Goal: Task Accomplishment & Management: Manage account settings

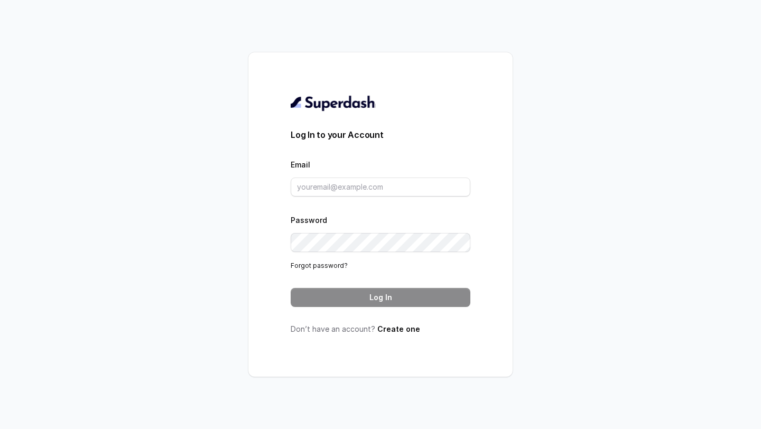
click at [334, 172] on div "Email" at bounding box center [381, 177] width 180 height 39
click at [329, 182] on input "Email" at bounding box center [381, 187] width 180 height 19
click at [402, 189] on input "abhinav@trysuperdash.com" at bounding box center [381, 187] width 180 height 19
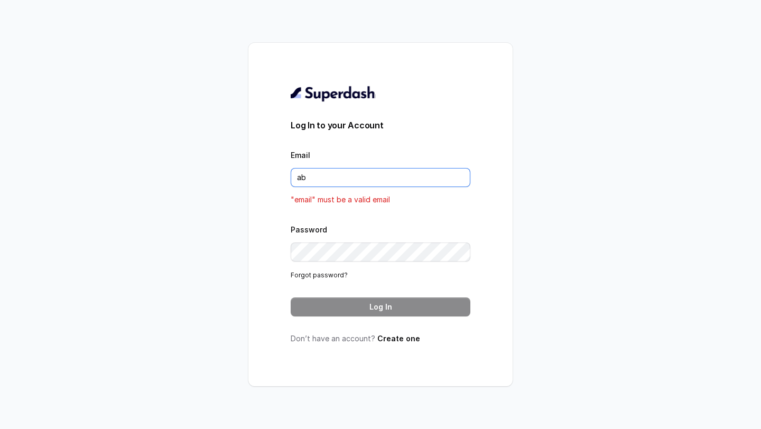
type input "a"
type input "sherin@trysuperdash.com"
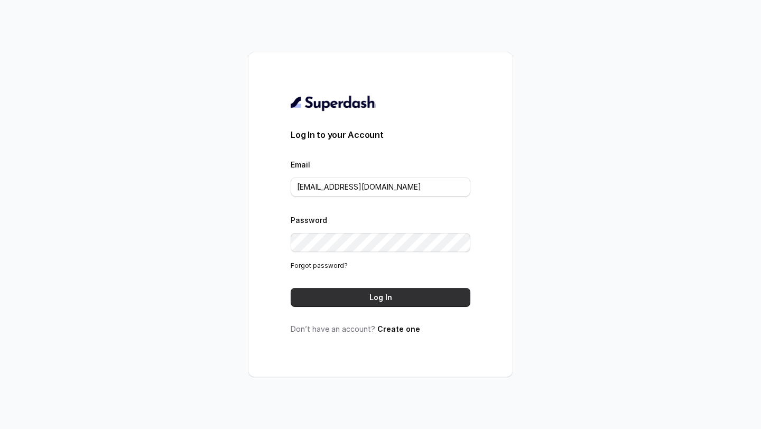
click at [381, 302] on button "Log In" at bounding box center [381, 297] width 180 height 19
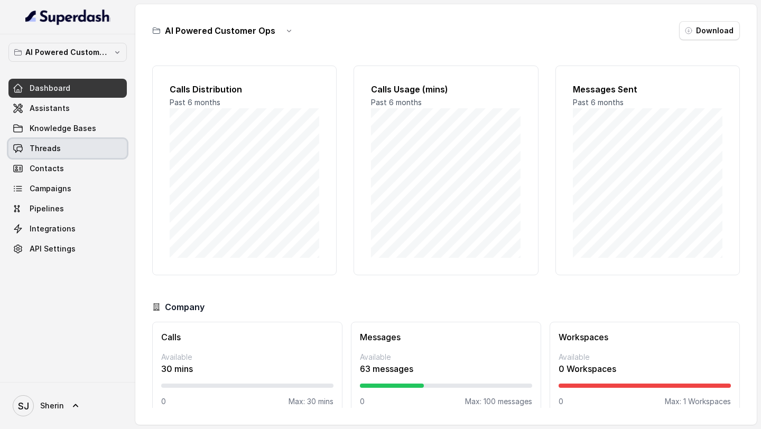
click at [68, 150] on link "Threads" at bounding box center [67, 148] width 118 height 19
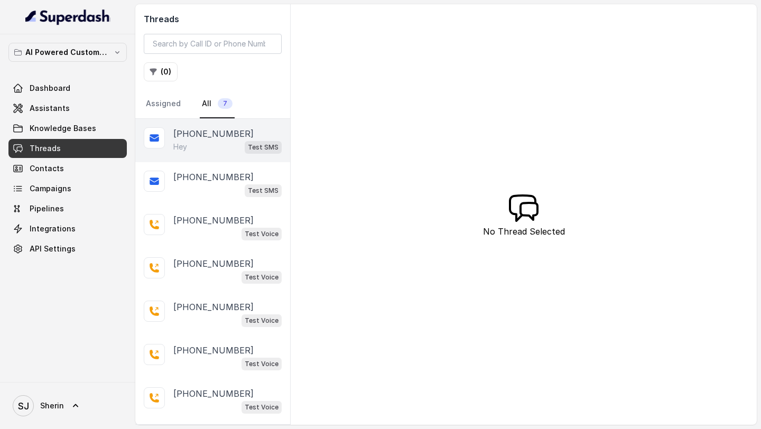
click at [199, 147] on div "Hey Test SMS" at bounding box center [227, 147] width 108 height 14
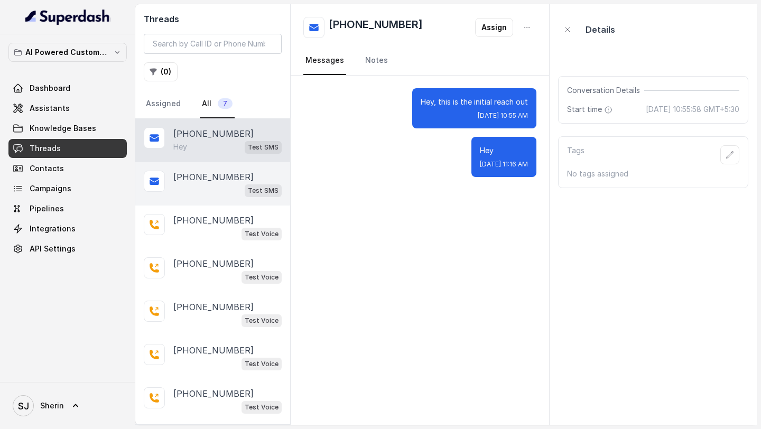
click at [199, 198] on div "[PHONE_NUMBER] Test SMS" at bounding box center [212, 183] width 155 height 43
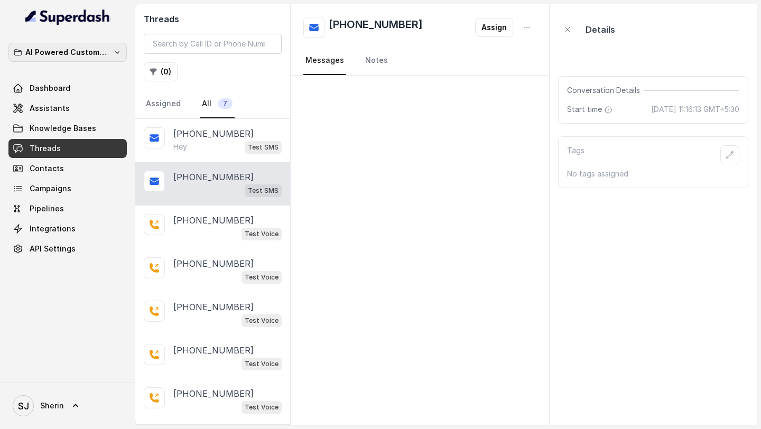
click at [68, 56] on p "AI Powered Customer Ops" at bounding box center [67, 52] width 85 height 13
click at [76, 142] on div "AI Powered Customer Ops Dashboard Assistants Knowledge Bases Threads Contacts C…" at bounding box center [67, 151] width 118 height 216
click at [76, 238] on div "Dashboard Assistants Knowledge Bases Threads Contacts Campaigns Pipelines Integ…" at bounding box center [67, 169] width 118 height 180
click at [83, 224] on link "Integrations" at bounding box center [67, 228] width 118 height 19
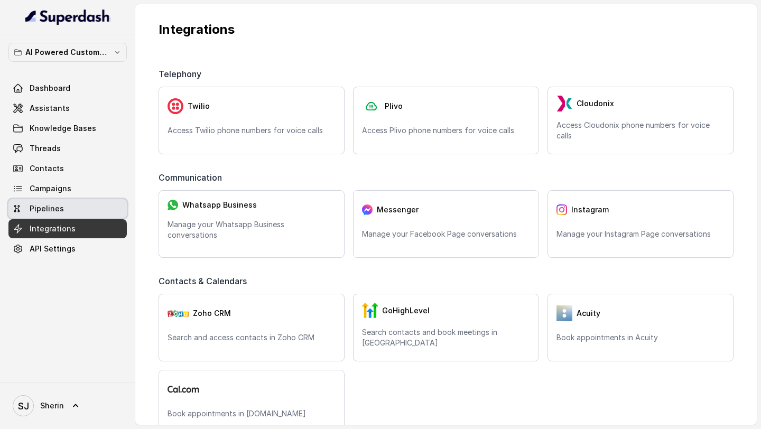
click at [83, 203] on link "Pipelines" at bounding box center [67, 208] width 118 height 19
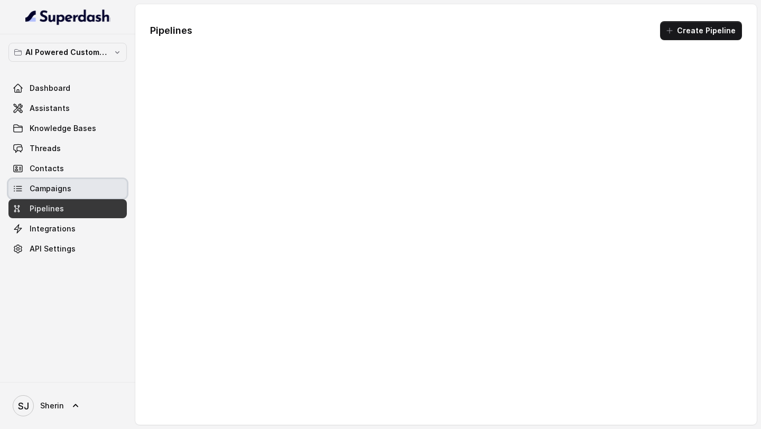
click at [83, 181] on link "Campaigns" at bounding box center [67, 188] width 118 height 19
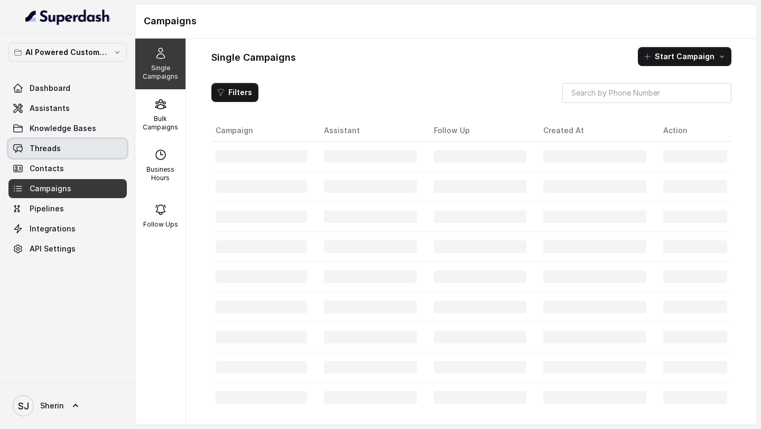
click at [83, 140] on link "Threads" at bounding box center [67, 148] width 118 height 19
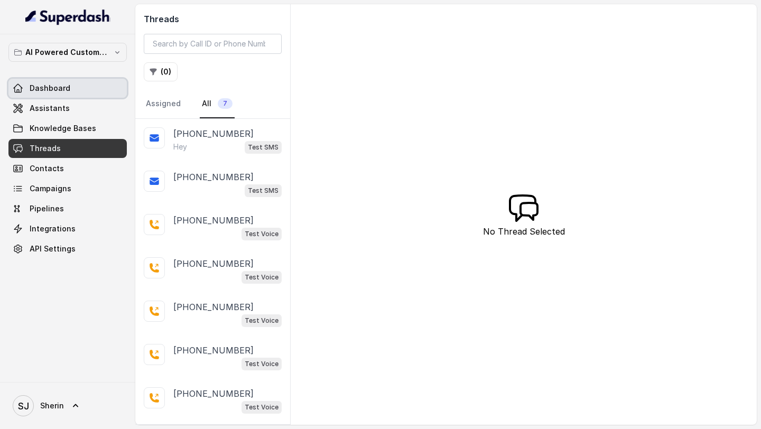
click at [86, 88] on link "Dashboard" at bounding box center [67, 88] width 118 height 19
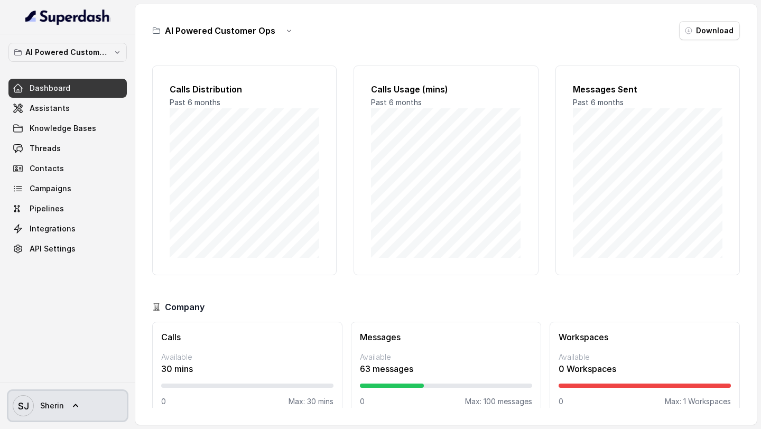
click at [76, 402] on icon at bounding box center [75, 406] width 11 height 11
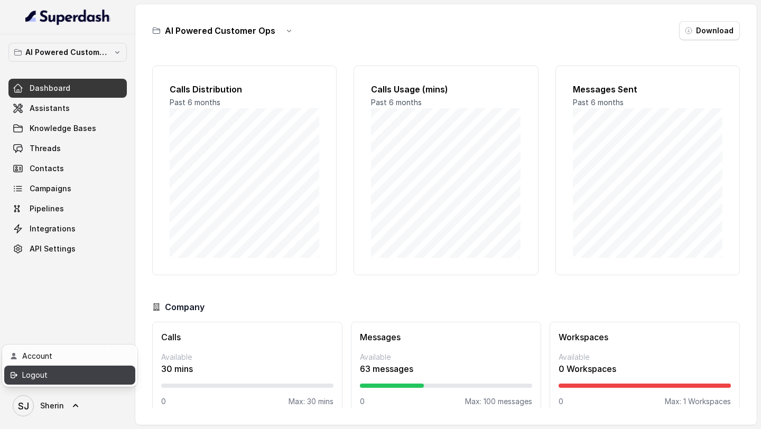
click at [91, 384] on link "Logout" at bounding box center [69, 375] width 131 height 19
